Goal: Find specific page/section: Find specific page/section

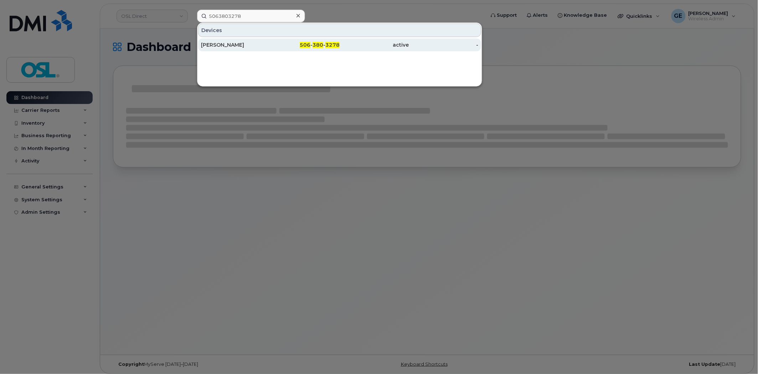
type input "5063803278"
drag, startPoint x: 238, startPoint y: 44, endPoint x: 251, endPoint y: 46, distance: 13.7
click at [238, 44] on div "[PERSON_NAME]" at bounding box center [236, 44] width 70 height 7
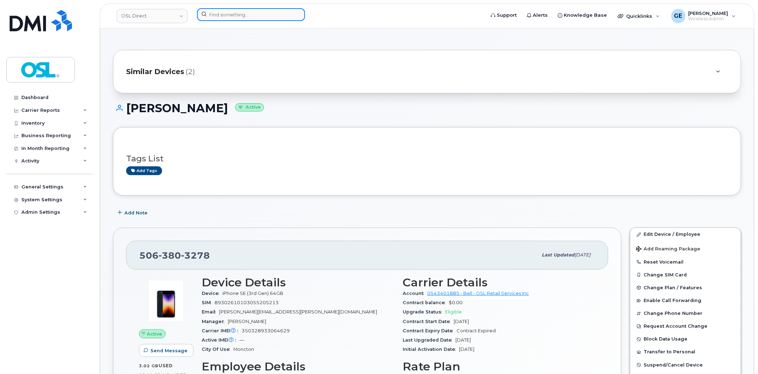
click at [231, 14] on input at bounding box center [251, 14] width 108 height 13
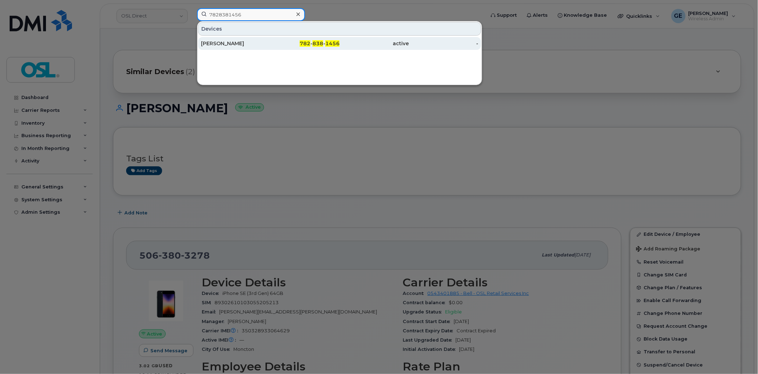
type input "7828381456"
click at [241, 44] on div "Talha Zafar" at bounding box center [236, 43] width 70 height 7
